Goal: Task Accomplishment & Management: Use online tool/utility

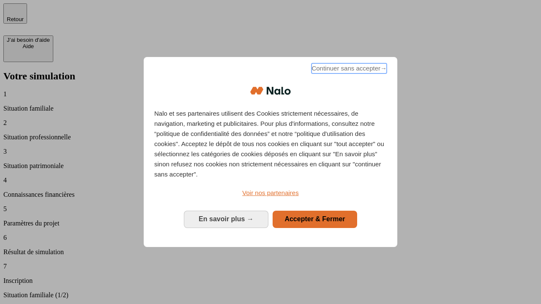
click at [348, 70] on span "Continuer sans accepter →" at bounding box center [348, 68] width 75 height 10
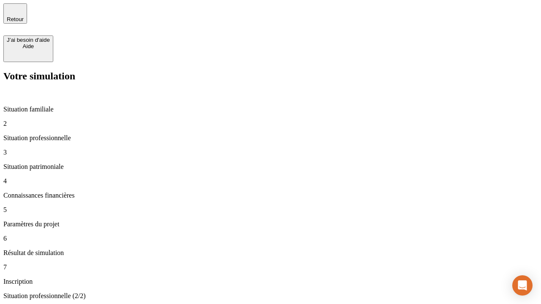
type input "30 000"
type input "0"
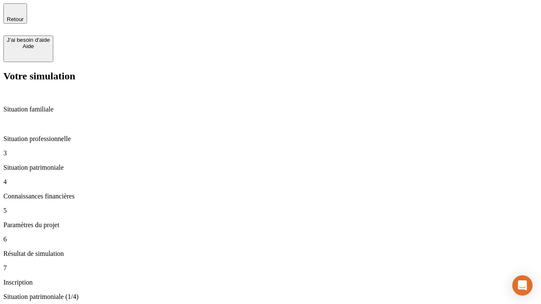
type input "1 000"
